Goal: Find specific fact

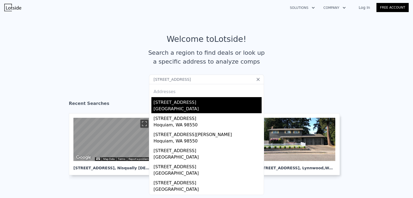
type input "[STREET_ADDRESS]"
click at [211, 107] on div "[GEOGRAPHIC_DATA]" at bounding box center [208, 110] width 108 height 8
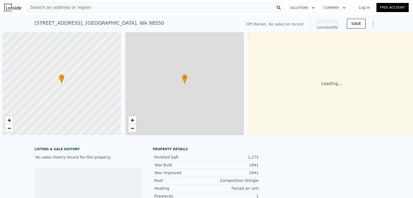
scroll to position [0, 2]
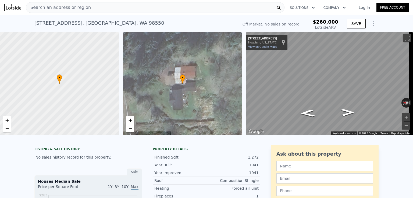
click at [323, 21] on span "$260,000" at bounding box center [326, 22] width 26 height 6
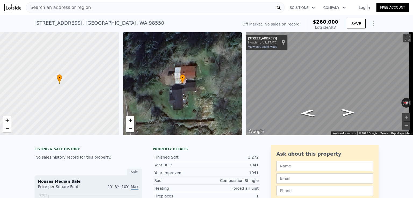
click at [323, 21] on span "$260,000" at bounding box center [326, 22] width 26 height 6
copy span "$260,000"
